Goal: Transaction & Acquisition: Purchase product/service

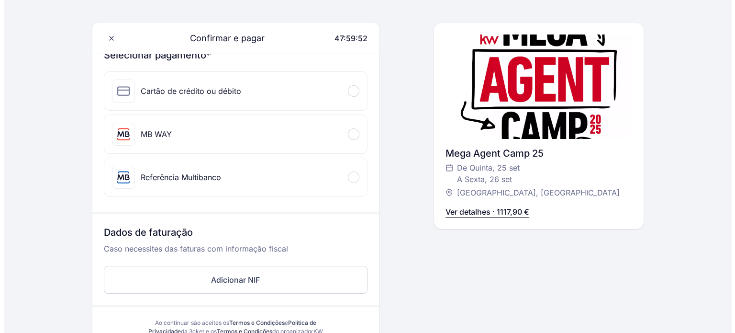
scroll to position [191, 0]
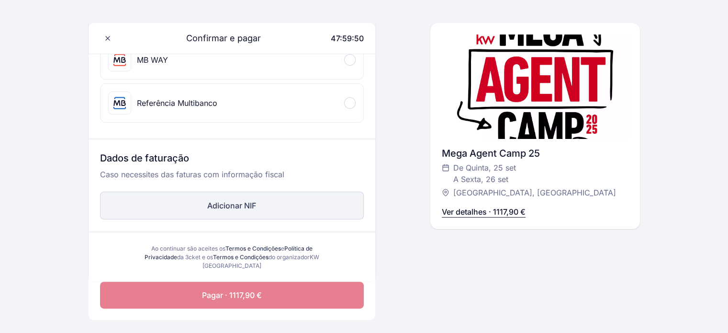
click at [246, 202] on button "Adicionar NIF" at bounding box center [232, 205] width 264 height 28
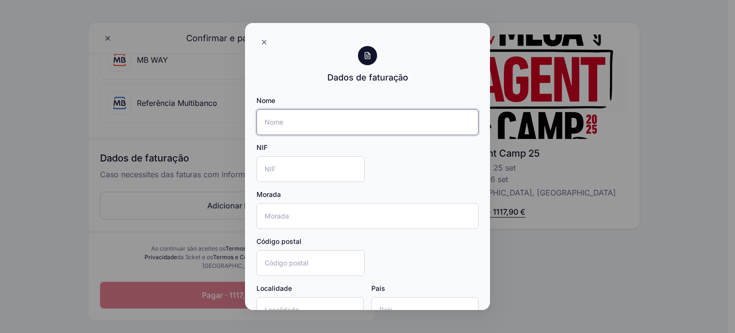
click at [317, 126] on input "Nome" at bounding box center [368, 122] width 222 height 26
type input "Red Dragon, Lda"
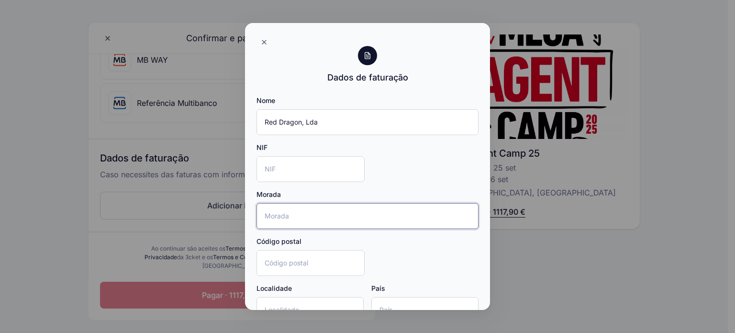
type input "Rua Rui Furtado, 12b"
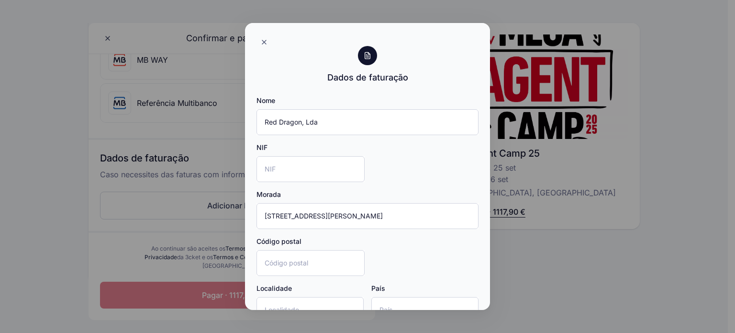
type input "2820-235"
type input "Charneca da caparica"
type input "Portugal"
click at [286, 170] on input "NIF" at bounding box center [311, 169] width 108 height 26
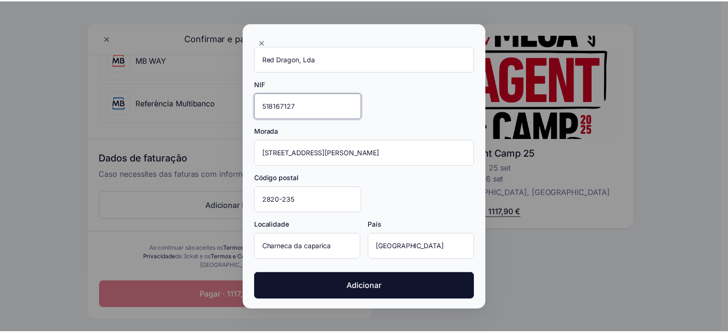
scroll to position [63, 0]
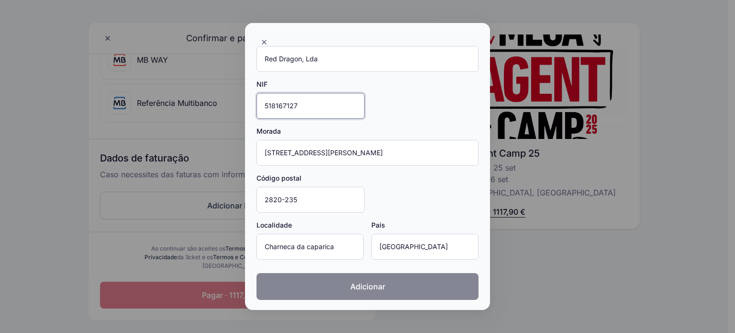
type input "518167127"
click at [380, 289] on span "Adicionar" at bounding box center [367, 285] width 35 height 11
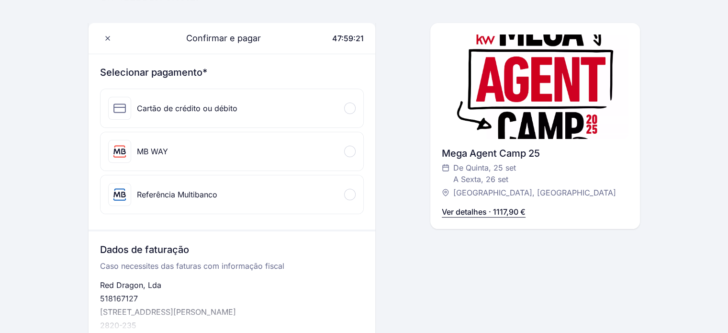
scroll to position [96, 0]
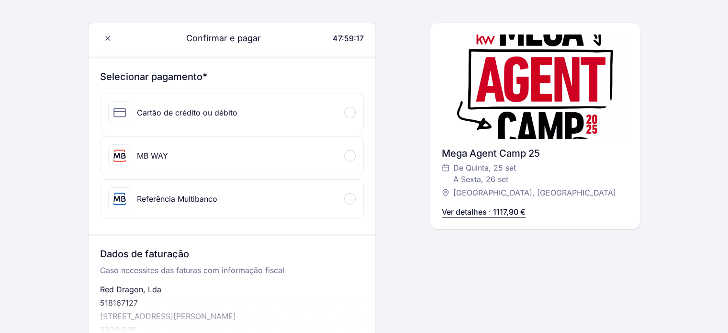
click at [352, 195] on div at bounding box center [349, 198] width 11 height 11
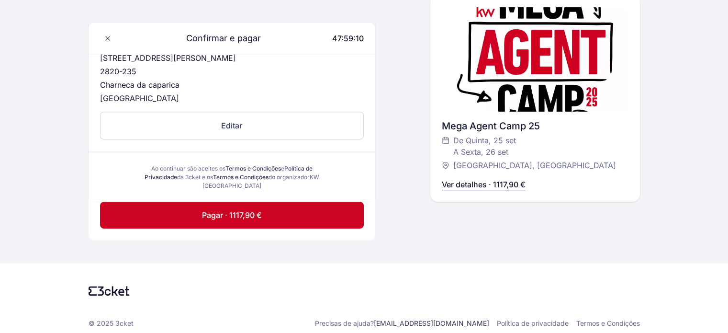
scroll to position [419, 0]
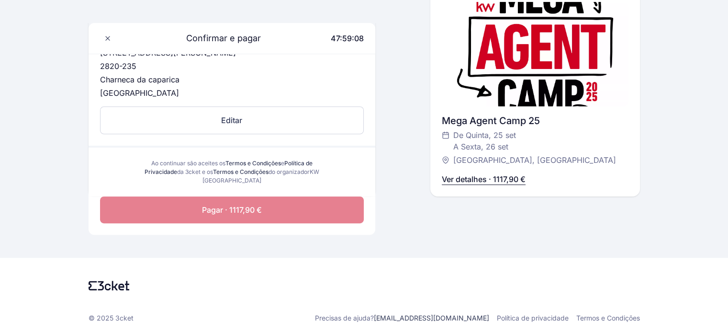
click at [237, 208] on span "Pagar · 1117,90 €" at bounding box center [232, 209] width 60 height 11
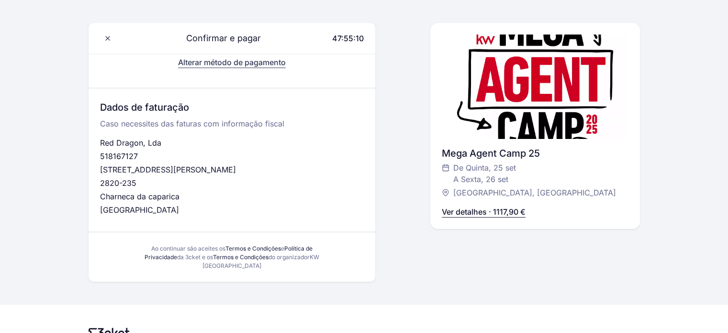
scroll to position [255, 0]
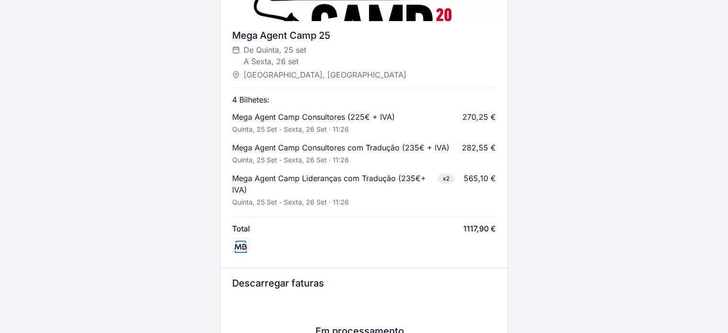
scroll to position [383, 0]
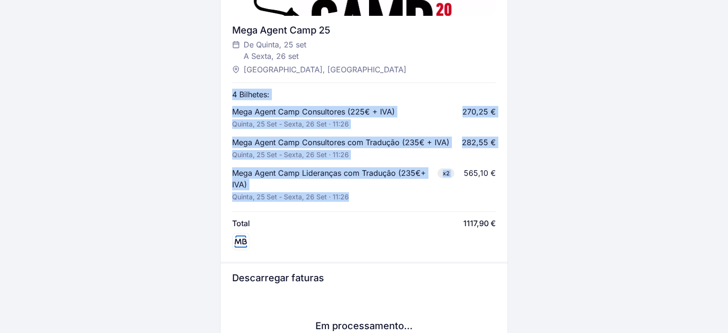
drag, startPoint x: 233, startPoint y: 91, endPoint x: 363, endPoint y: 199, distance: 168.3
click at [363, 199] on div "4 Bilhetes: Mega Agent Camp Consultores (225€ + IVA) Quinta, 25 set - Sexta, 26…" at bounding box center [364, 163] width 264 height 173
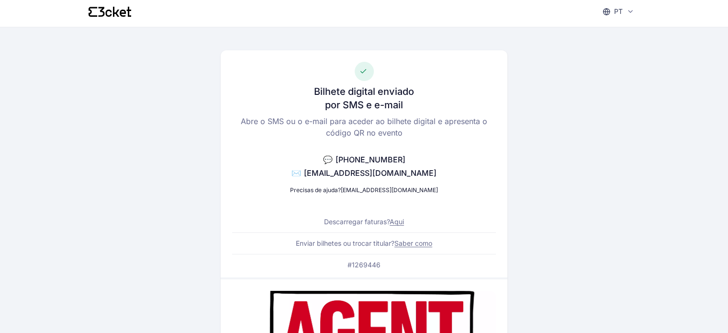
scroll to position [0, 0]
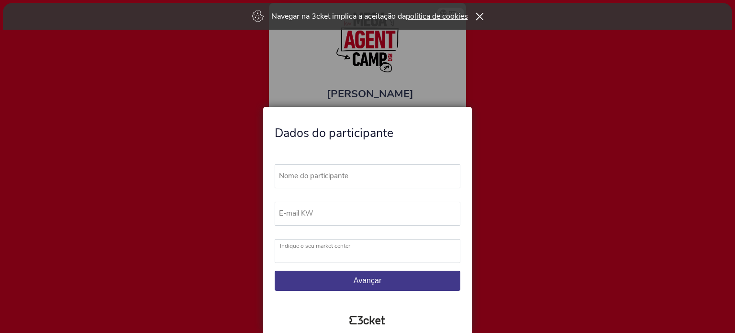
click at [480, 16] on icon at bounding box center [479, 16] width 8 height 8
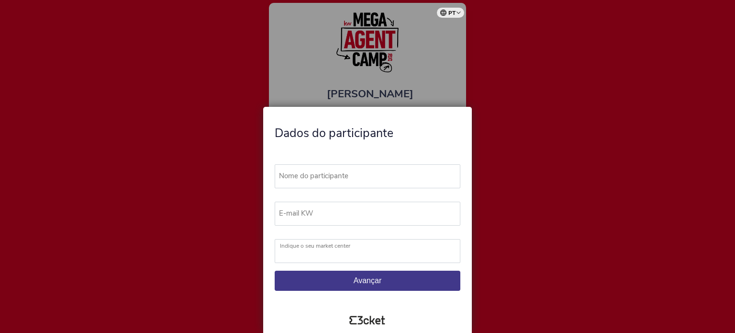
click at [515, 227] on div at bounding box center [367, 166] width 735 height 333
click at [395, 155] on div "Nome do participante O campo "Nome do participante" é inválido E-mail KW O camp…" at bounding box center [367, 225] width 201 height 161
click at [423, 85] on div at bounding box center [367, 166] width 735 height 333
click at [321, 177] on label "Nome do participante" at bounding box center [372, 175] width 194 height 23
click at [321, 177] on input "Nome do participante" at bounding box center [368, 176] width 186 height 24
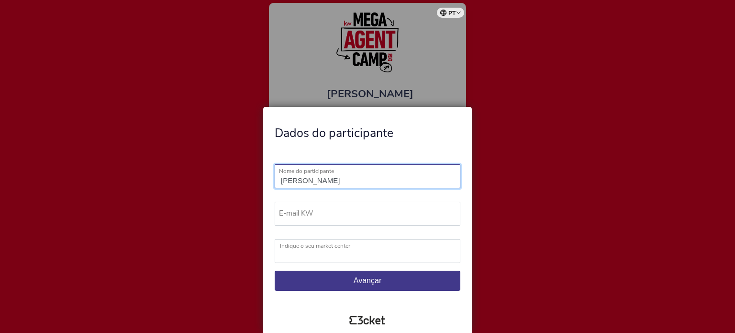
type input "[PERSON_NAME] Vila dos Reis"
type input "[EMAIL_ADDRESS][DOMAIN_NAME]"
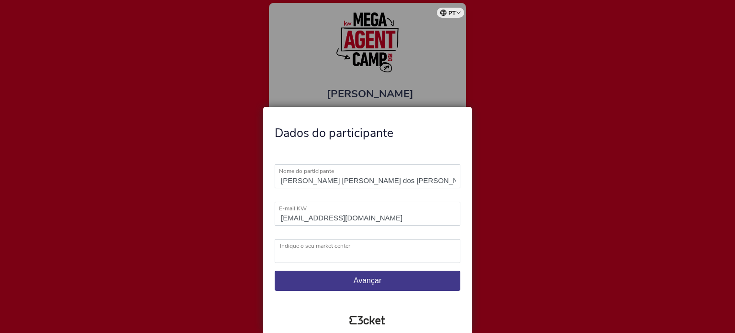
click at [304, 250] on label "Indique o seu market center" at bounding box center [373, 245] width 187 height 13
click at [304, 250] on select "KW Ábaco KW Alfa KW Alfa Madeira KW Alfa Lisboa KW Alfa Porto KW Alma KW Area K…" at bounding box center [368, 251] width 186 height 24
click at [324, 255] on select "KW Ábaco KW Alfa KW Alfa Madeira KW Alfa Lisboa KW Alfa Porto KW Alma KW Area K…" at bounding box center [368, 251] width 186 height 24
select select "KW Coastline"
click at [275, 239] on select "KW Ábaco KW Alfa KW Alfa Madeira KW Alfa Lisboa KW Alfa Porto KW Alma KW Area K…" at bounding box center [368, 251] width 186 height 24
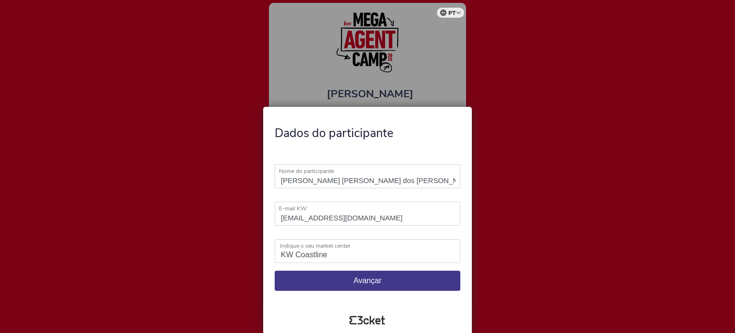
click at [376, 275] on button "Avançar" at bounding box center [368, 280] width 186 height 20
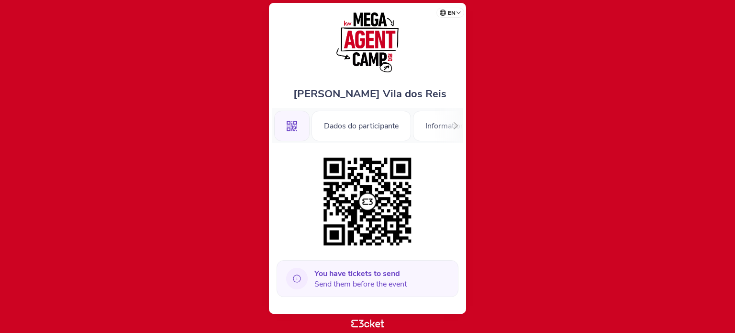
click at [452, 123] on div at bounding box center [455, 125] width 15 height 35
click at [456, 124] on div "Information" at bounding box center [429, 126] width 64 height 31
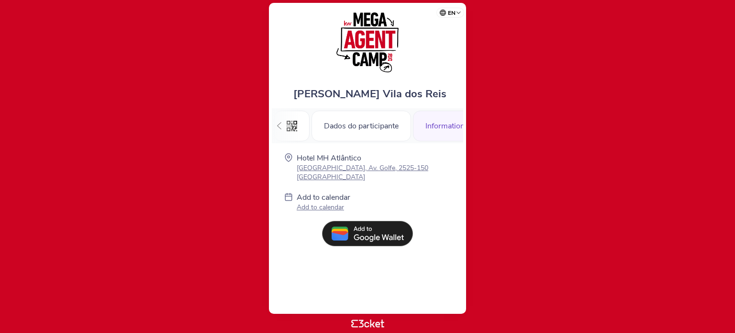
scroll to position [0, 17]
click at [346, 123] on div "Dados do participante" at bounding box center [345, 126] width 100 height 31
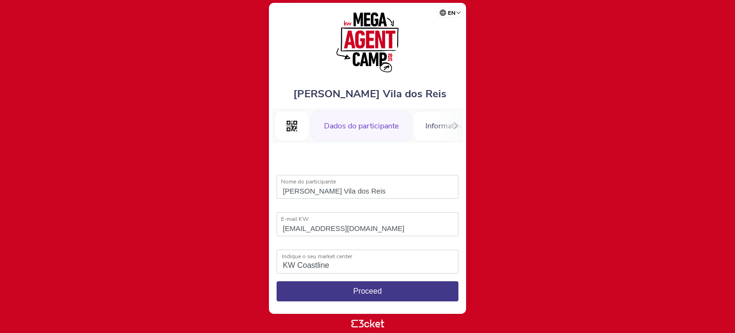
select select "KW Coastline"
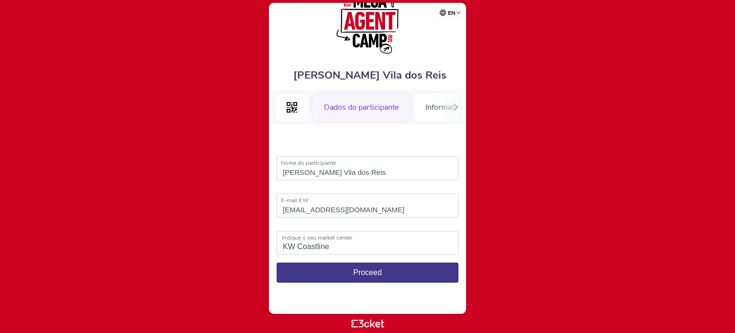
click at [370, 273] on span "Proceed" at bounding box center [367, 272] width 29 height 8
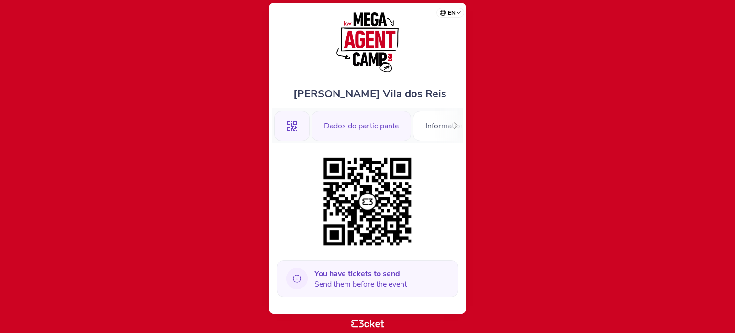
click at [336, 129] on div "Dados do participante" at bounding box center [362, 126] width 100 height 31
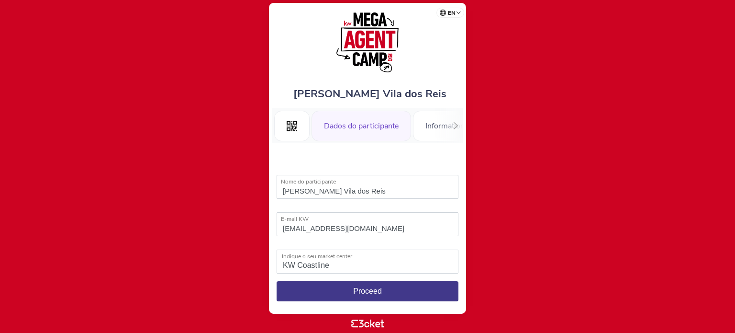
select select "KW Coastline"
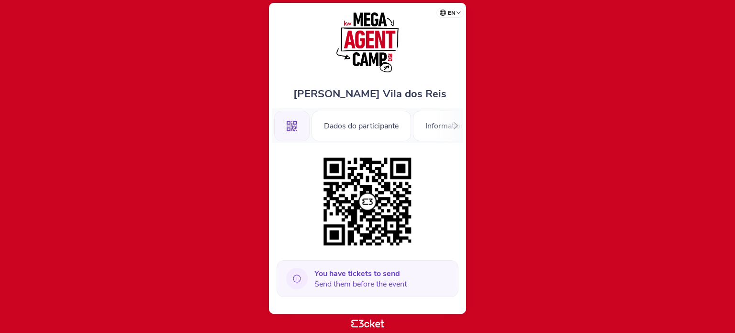
click at [350, 285] on span "You have tickets to send Send them before the event" at bounding box center [360, 278] width 92 height 21
click at [292, 278] on icon at bounding box center [297, 279] width 22 height 22
click at [295, 279] on icon at bounding box center [297, 279] width 22 height 22
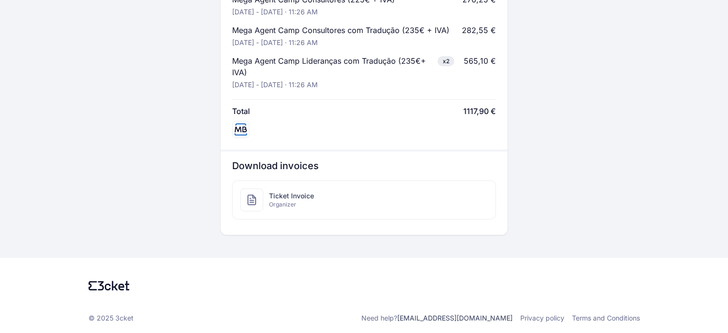
scroll to position [495, 0]
click at [273, 200] on span "Organizer" at bounding box center [291, 204] width 45 height 8
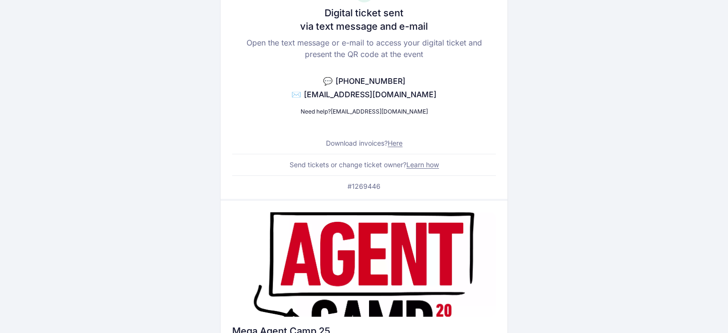
scroll to position [0, 0]
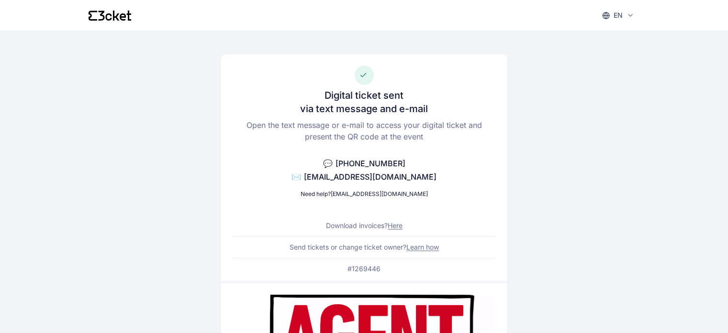
click at [395, 226] on link "Here" at bounding box center [395, 225] width 15 height 8
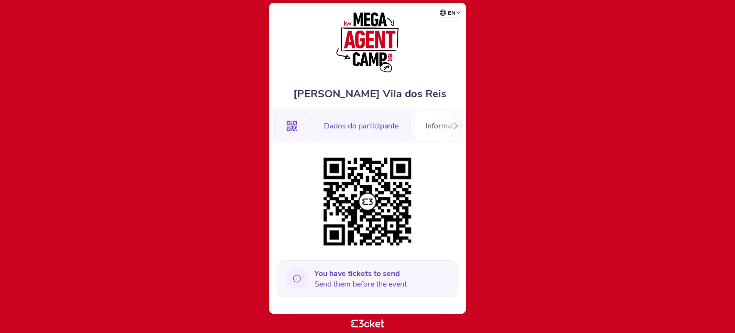
click at [371, 118] on div "Dados do participante" at bounding box center [362, 126] width 100 height 31
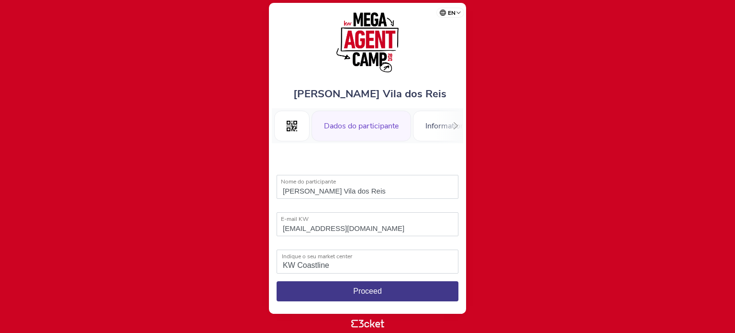
select select "KW Coastline"
click at [406, 190] on input "[PERSON_NAME] Vila dos Reis" at bounding box center [368, 187] width 182 height 24
drag, startPoint x: 486, startPoint y: 75, endPoint x: 483, endPoint y: 53, distance: 22.7
click at [486, 75] on body "en Português (Portugal) English Español Catalan Français João Nuno Barros Vila …" at bounding box center [368, 166] width 728 height 325
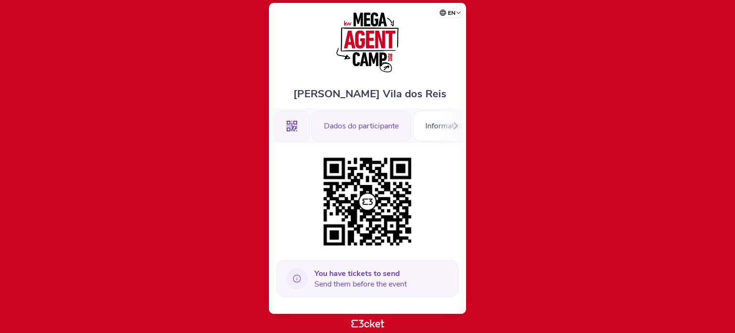
drag, startPoint x: 381, startPoint y: 120, endPoint x: 383, endPoint y: 129, distance: 8.7
click at [381, 120] on div "Dados do participante" at bounding box center [362, 126] width 100 height 31
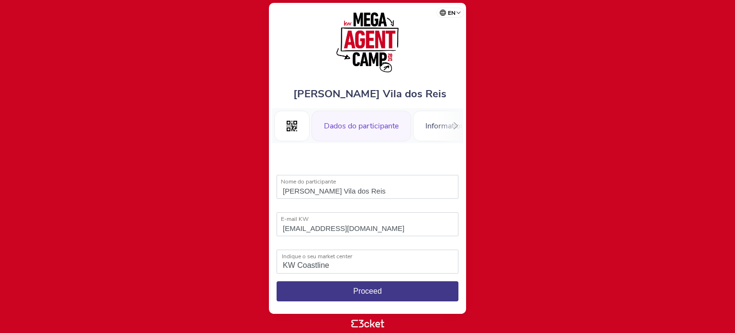
select select "KW Coastline"
click at [383, 294] on button "Proceed" at bounding box center [368, 291] width 182 height 20
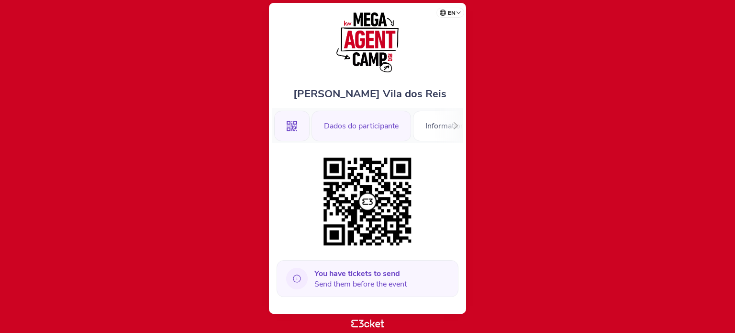
click at [370, 130] on div "Dados do participante" at bounding box center [362, 126] width 100 height 31
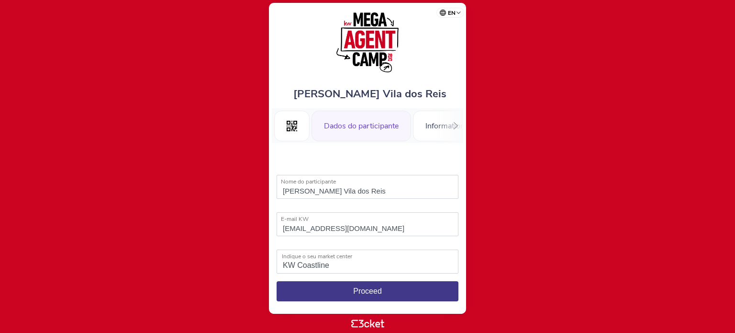
select select "KW Coastline"
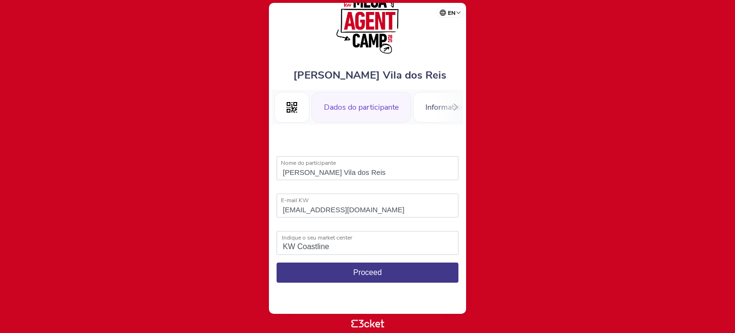
click at [381, 266] on button "Proceed" at bounding box center [368, 272] width 182 height 20
